Goal: Information Seeking & Learning: Learn about a topic

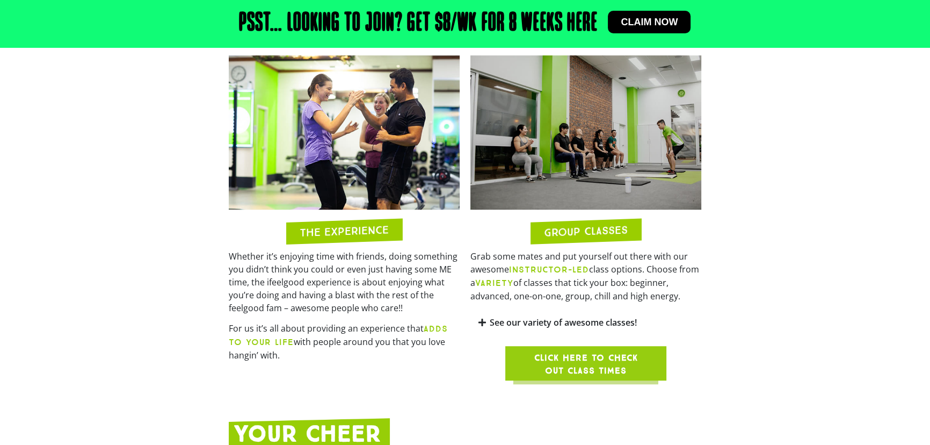
scroll to position [878, 0]
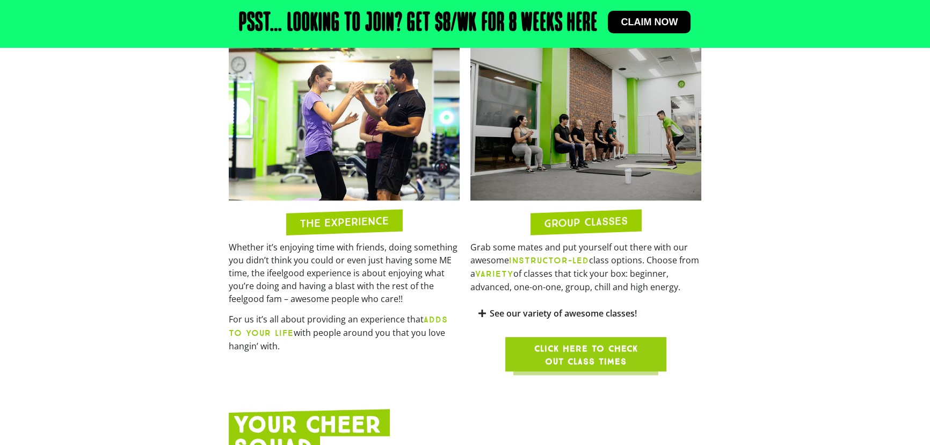
click at [582, 344] on span "Click here to check out class times" at bounding box center [586, 355] width 110 height 26
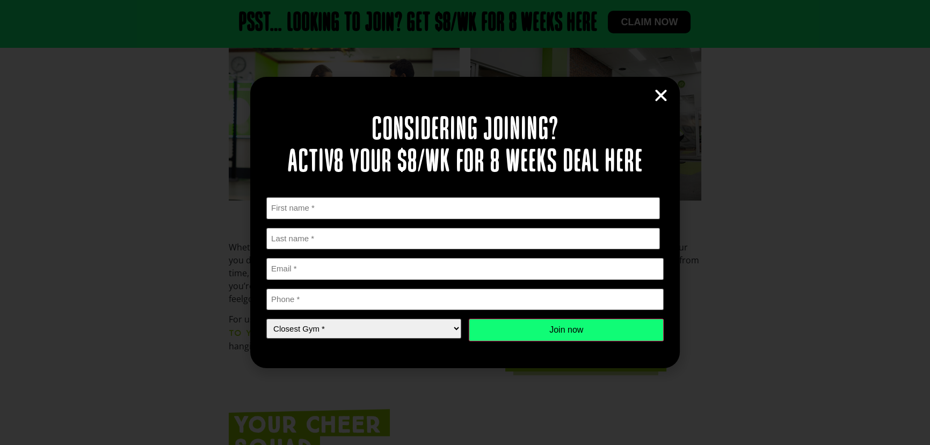
click at [659, 97] on icon "Close" at bounding box center [661, 96] width 16 height 16
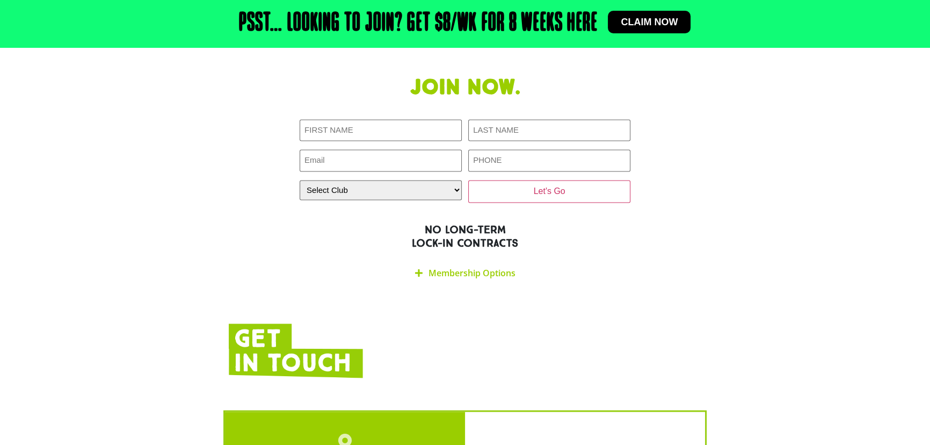
scroll to position [2245, 0]
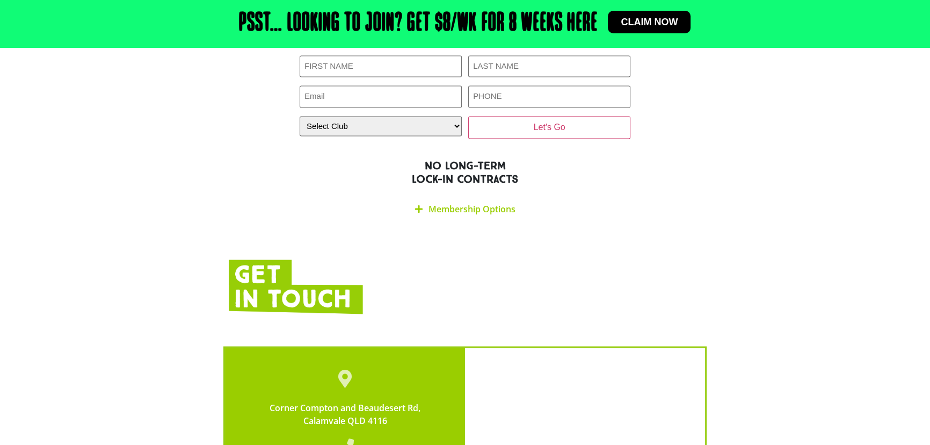
click at [453, 203] on link "Membership Options" at bounding box center [471, 209] width 87 height 12
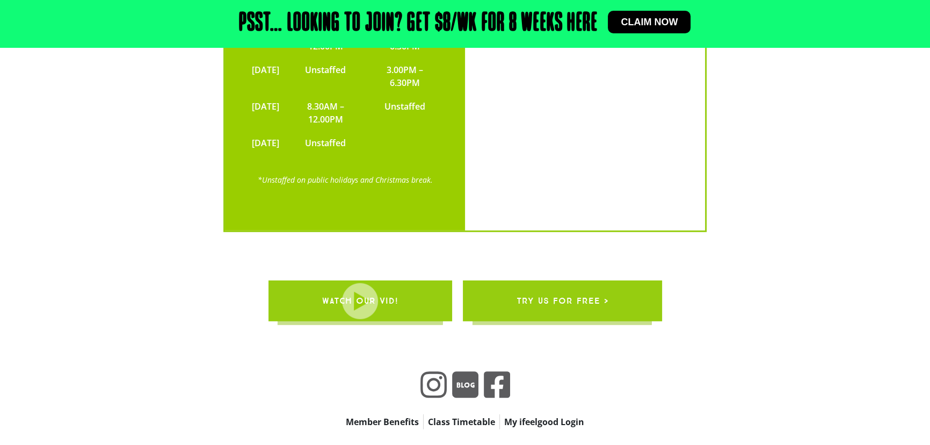
scroll to position [3845, 0]
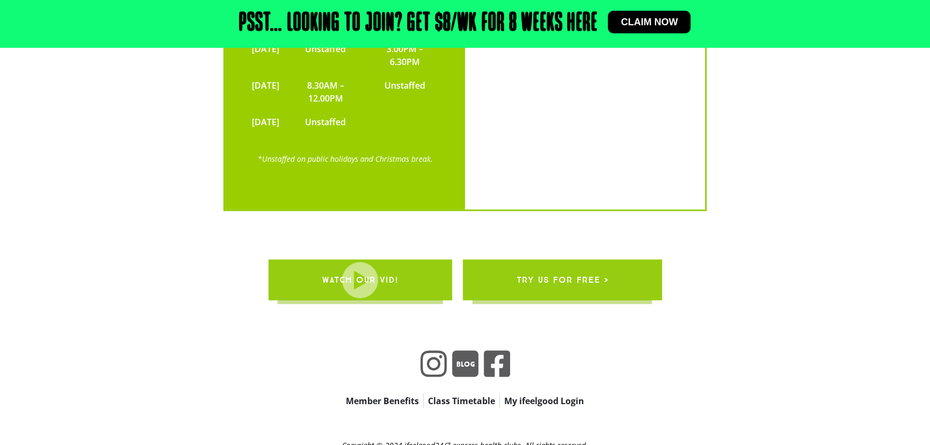
click at [361, 393] on link "Member Benefits" at bounding box center [382, 400] width 82 height 15
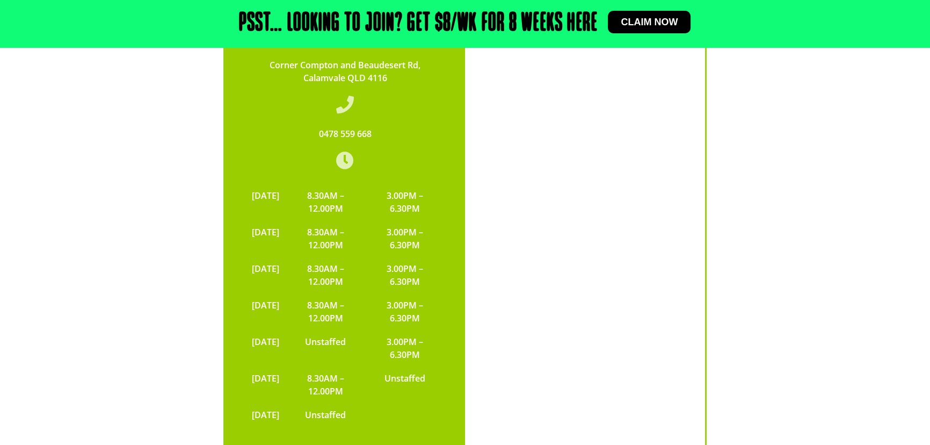
scroll to position [3309, 0]
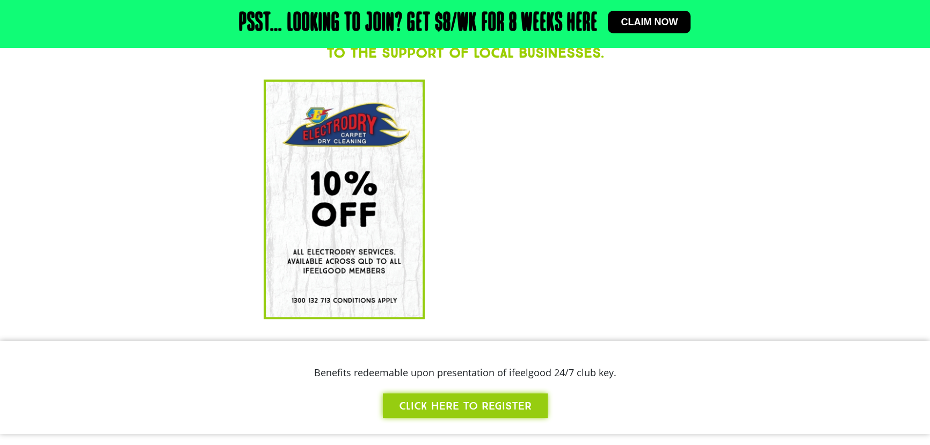
scroll to position [362, 0]
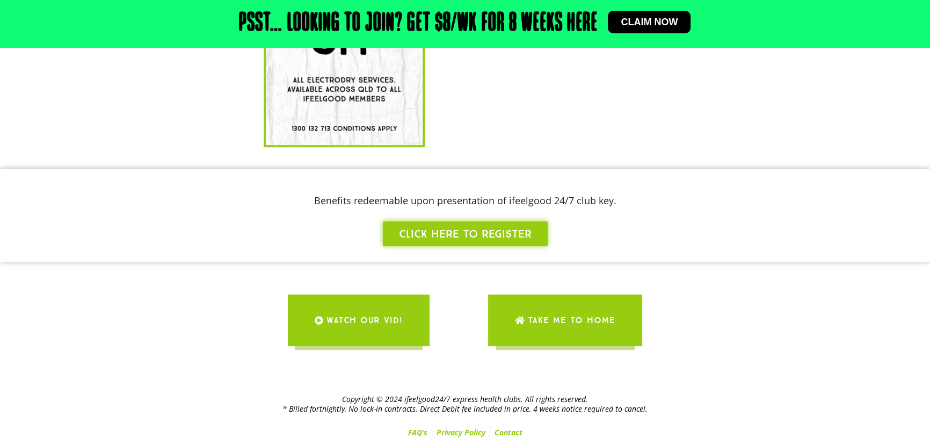
click at [344, 315] on span "WATCH OUR VID!" at bounding box center [364, 320] width 76 height 30
